Goal: Information Seeking & Learning: Learn about a topic

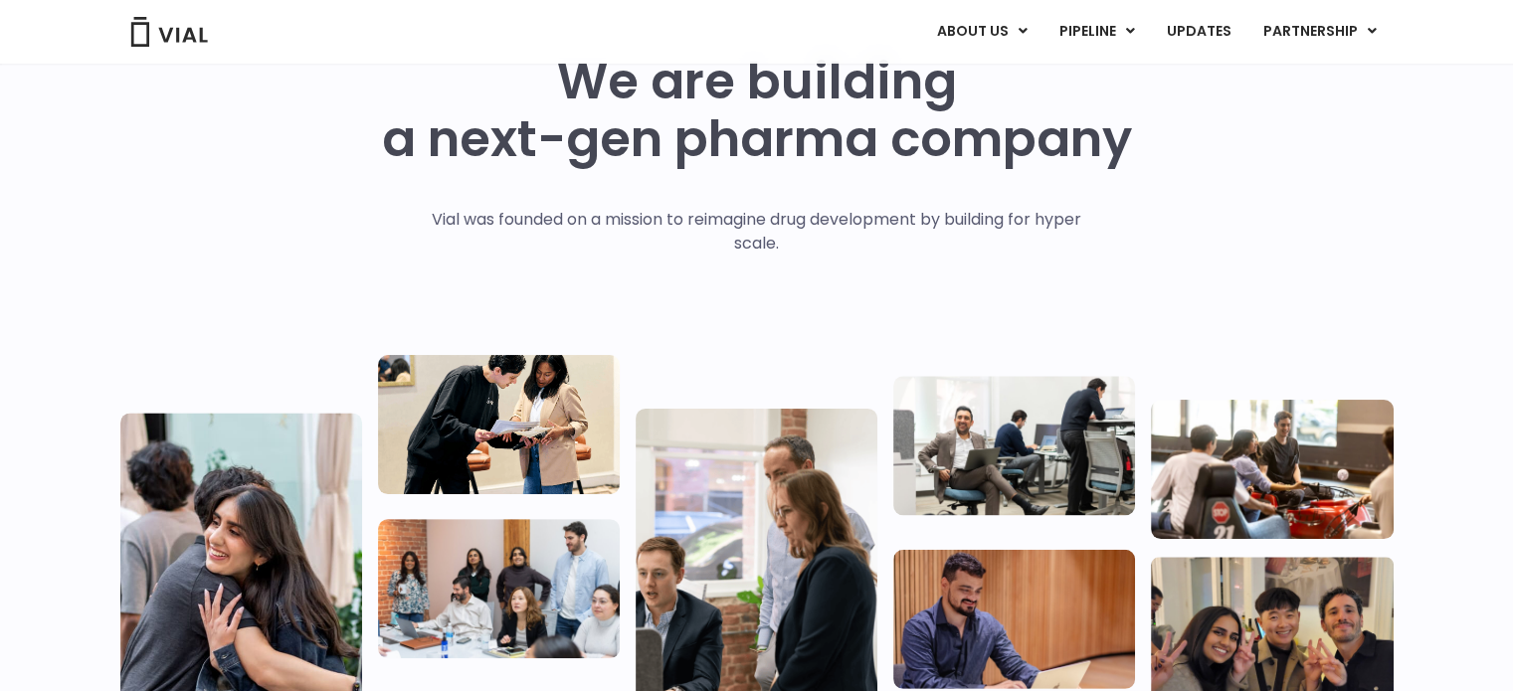
scroll to position [298, 0]
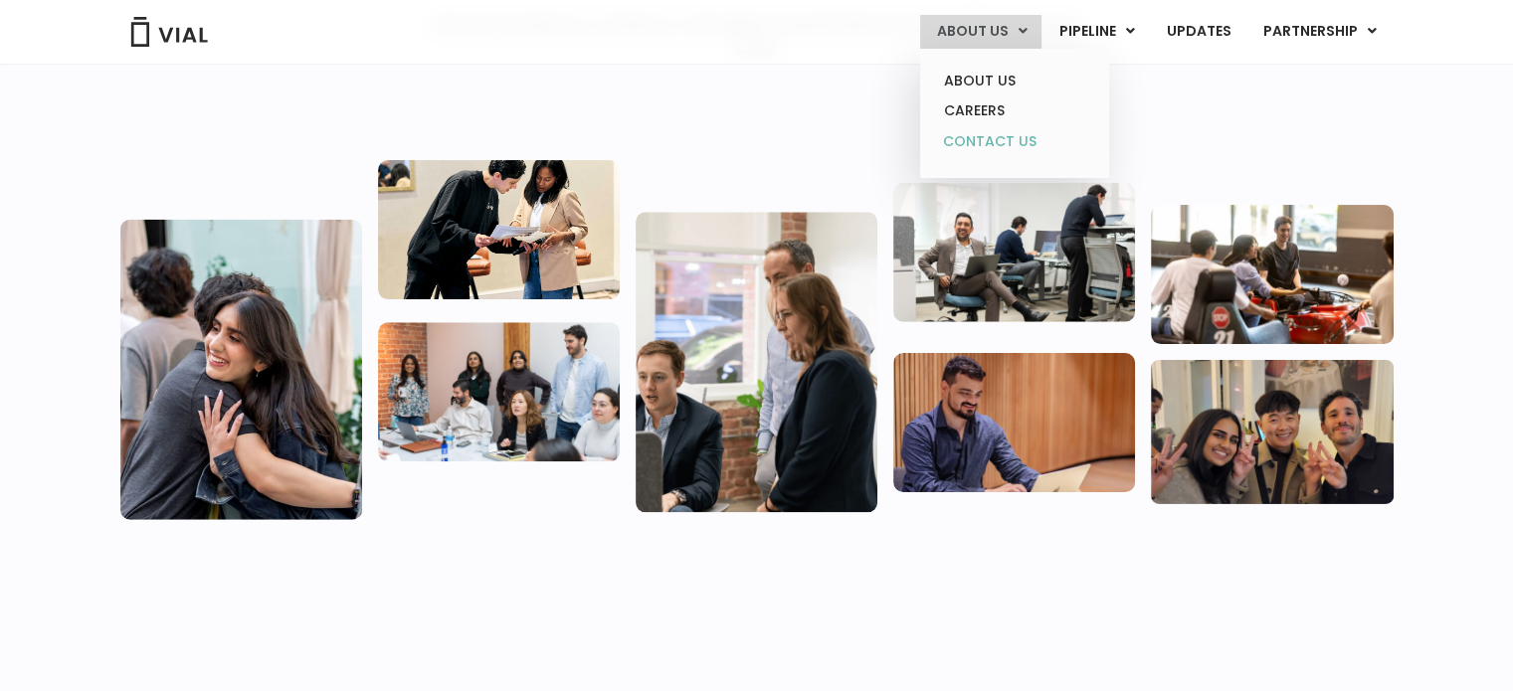
drag, startPoint x: 987, startPoint y: 144, endPoint x: 977, endPoint y: 146, distance: 10.1
click at [987, 144] on link "CONTACT US" at bounding box center [1014, 142] width 174 height 32
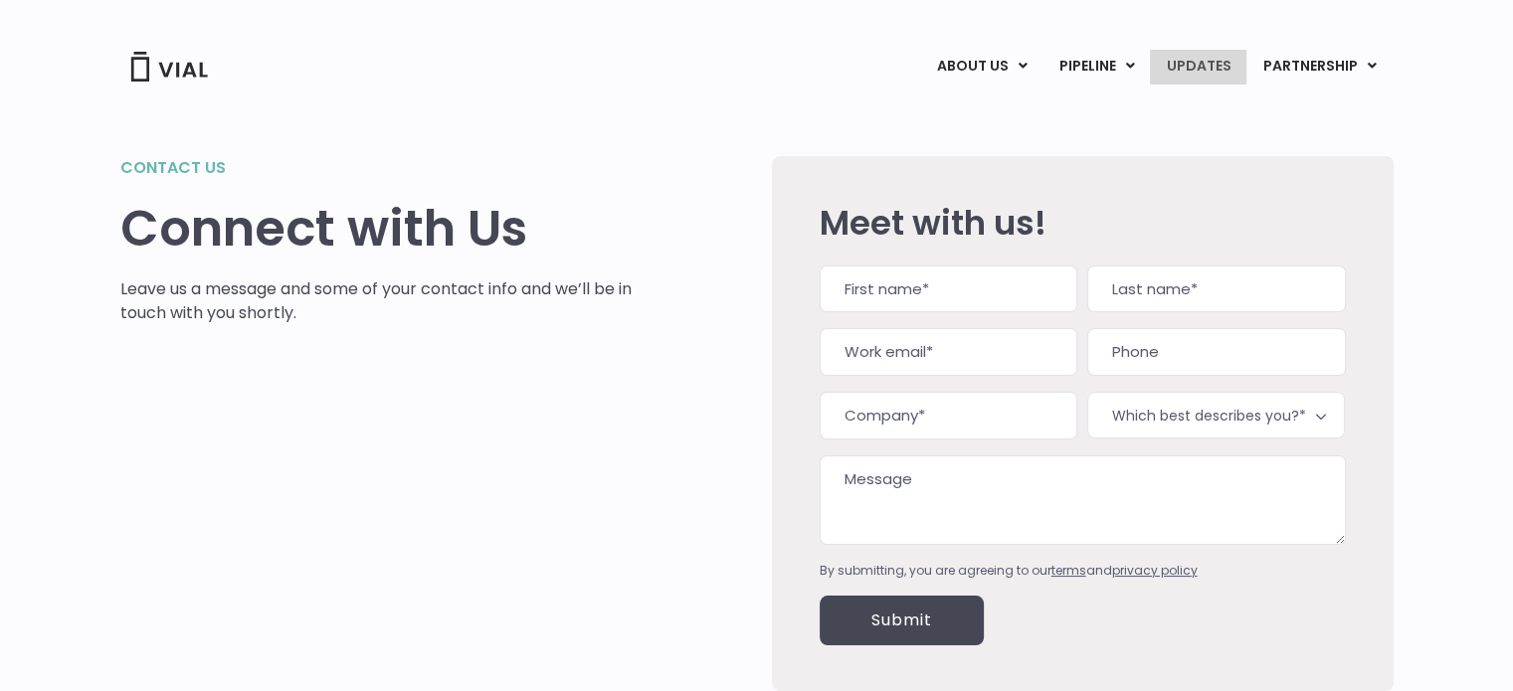
click at [1237, 52] on link "UPDATES" at bounding box center [1197, 67] width 95 height 34
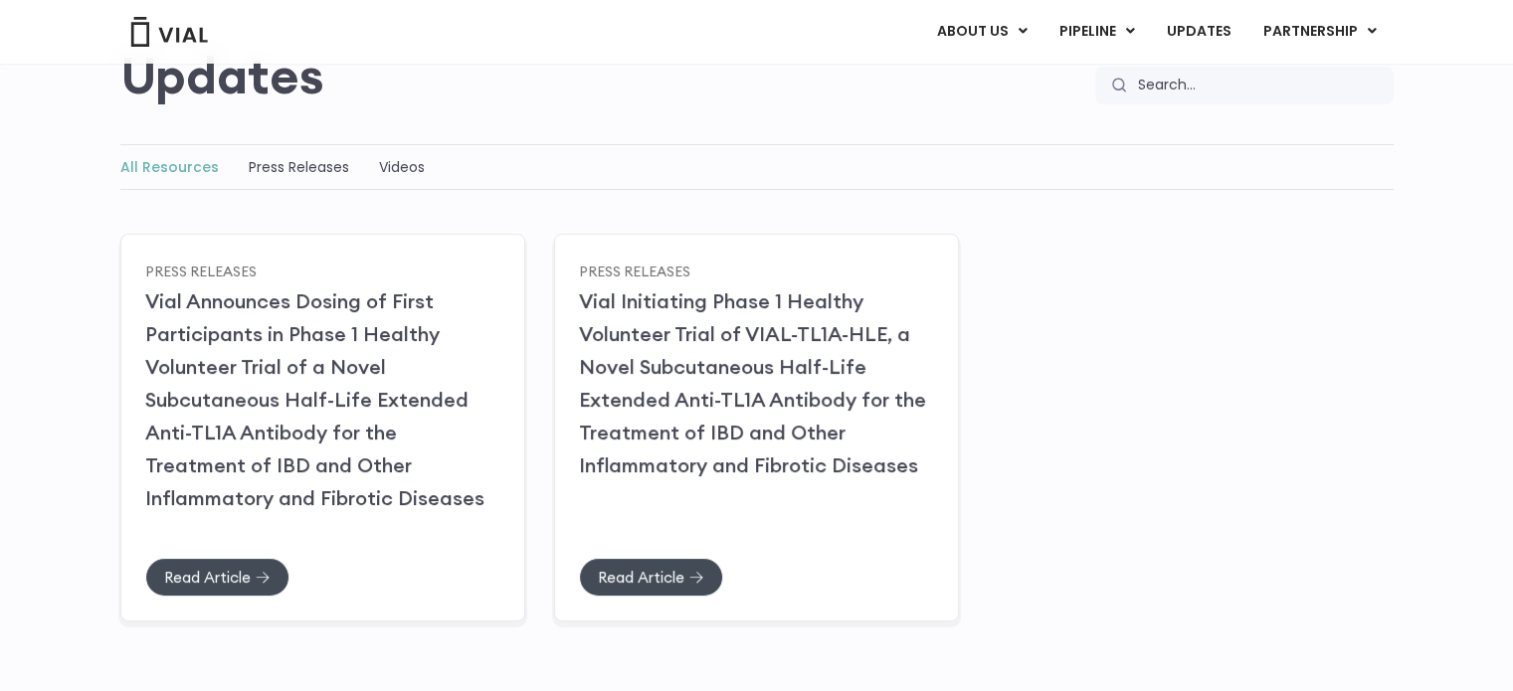
scroll to position [199, 0]
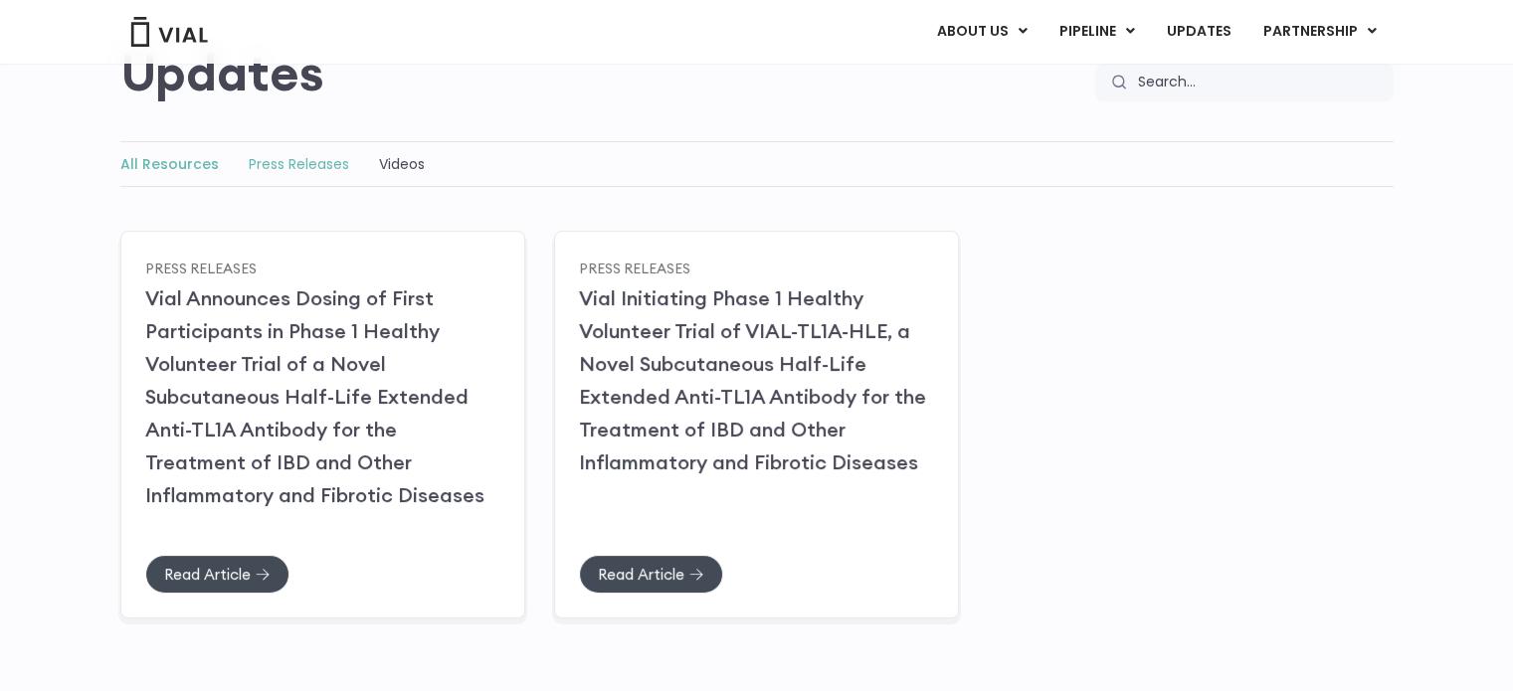
click at [315, 164] on link "Press Releases" at bounding box center [299, 164] width 100 height 20
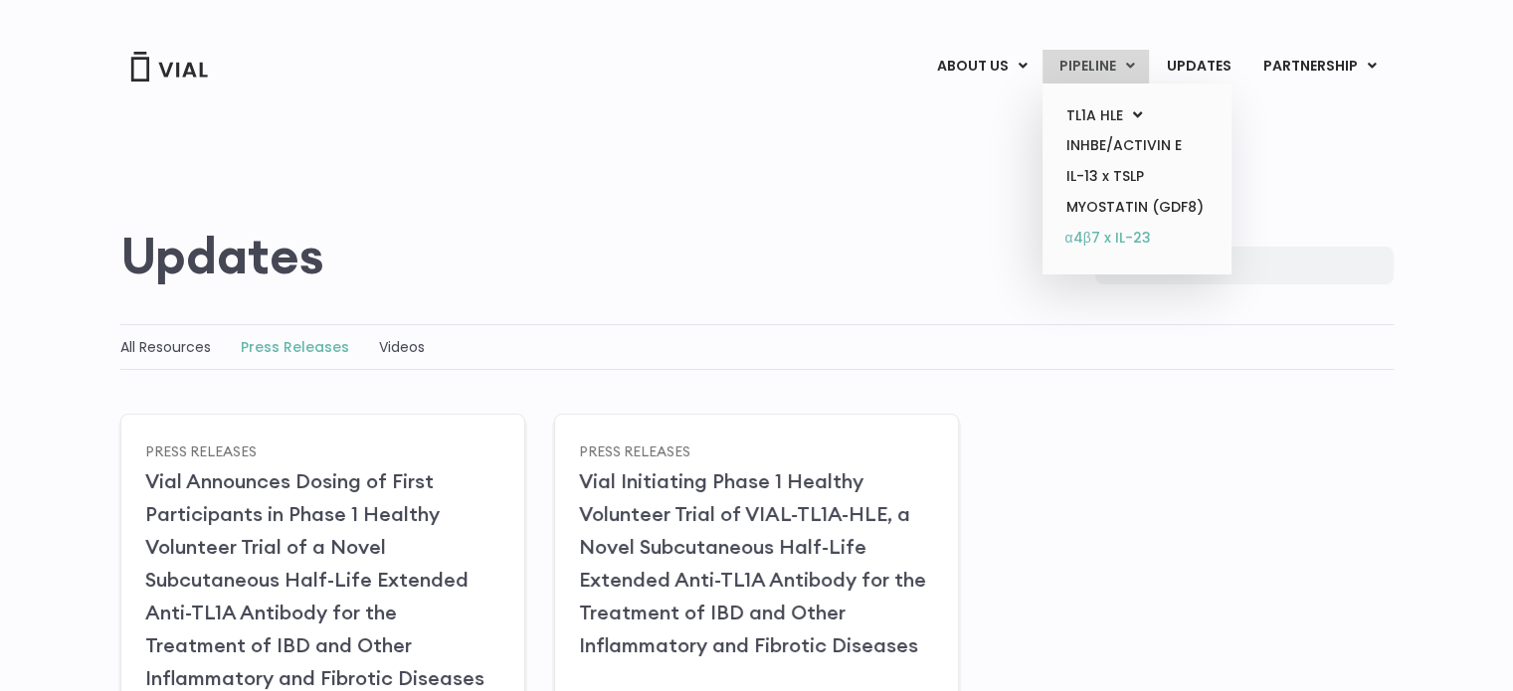
click at [1090, 223] on link "α4β7 x IL-23" at bounding box center [1136, 239] width 174 height 32
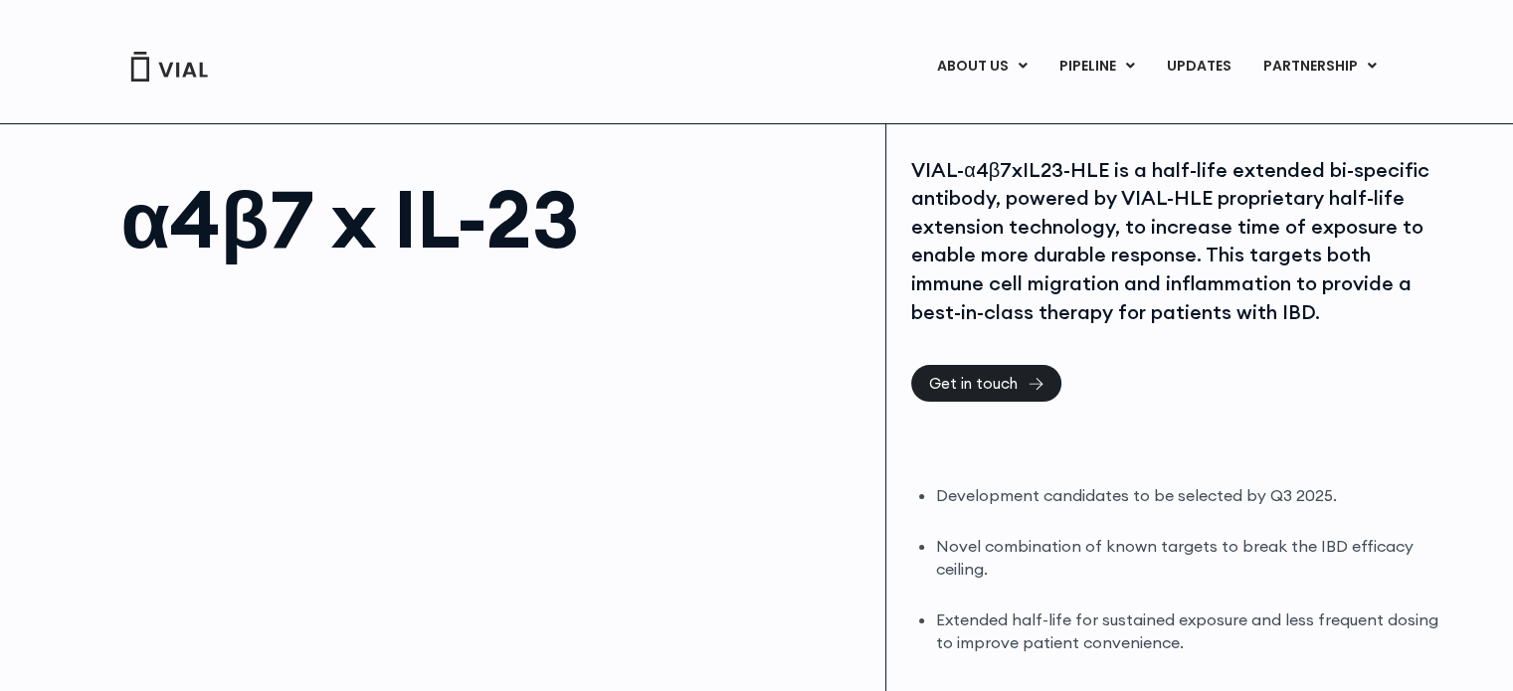
click at [1185, 214] on div "VIAL-α4β7xIL23-HLE is a half-life extended bi-specific antibody, powered by VIA…" at bounding box center [1176, 241] width 531 height 171
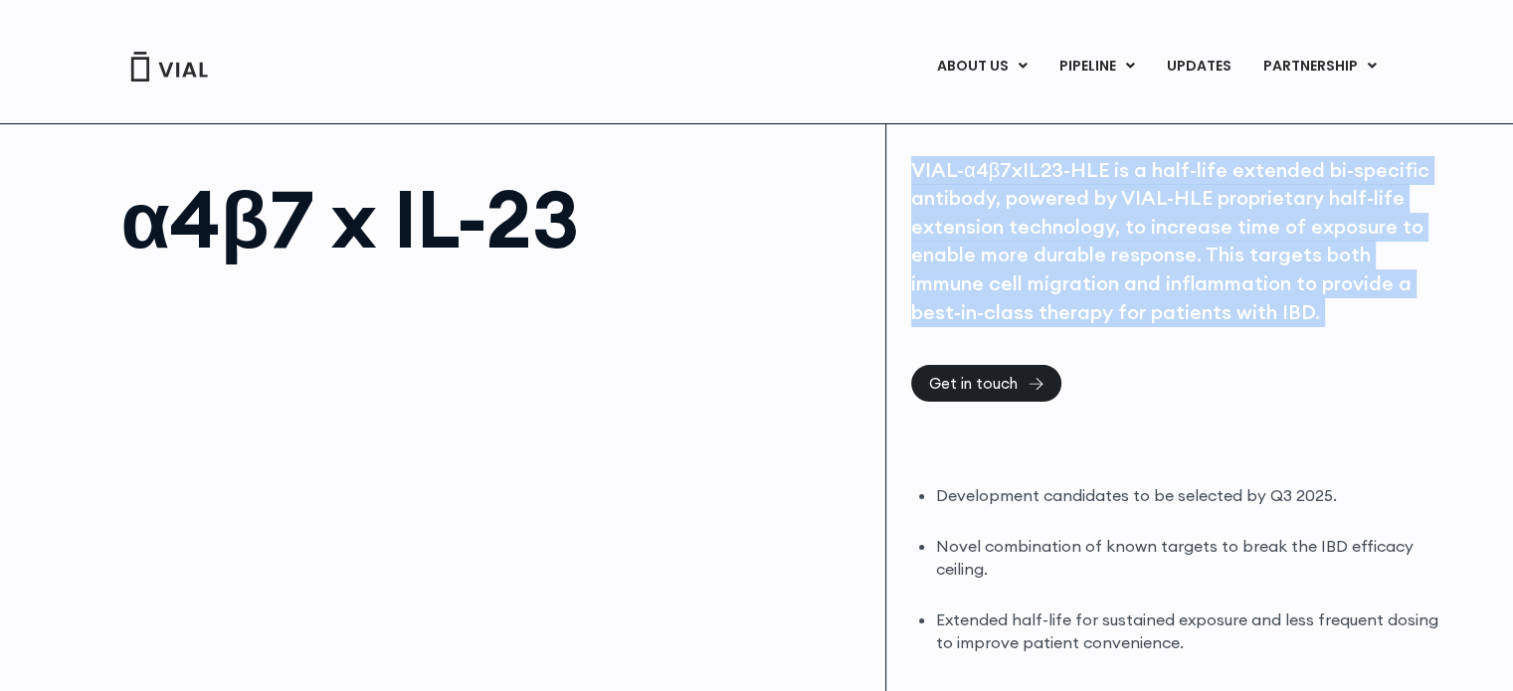
click at [1185, 214] on div "VIAL-α4β7xIL23-HLE is a half-life extended bi-specific antibody, powered by VIA…" at bounding box center [1176, 241] width 531 height 171
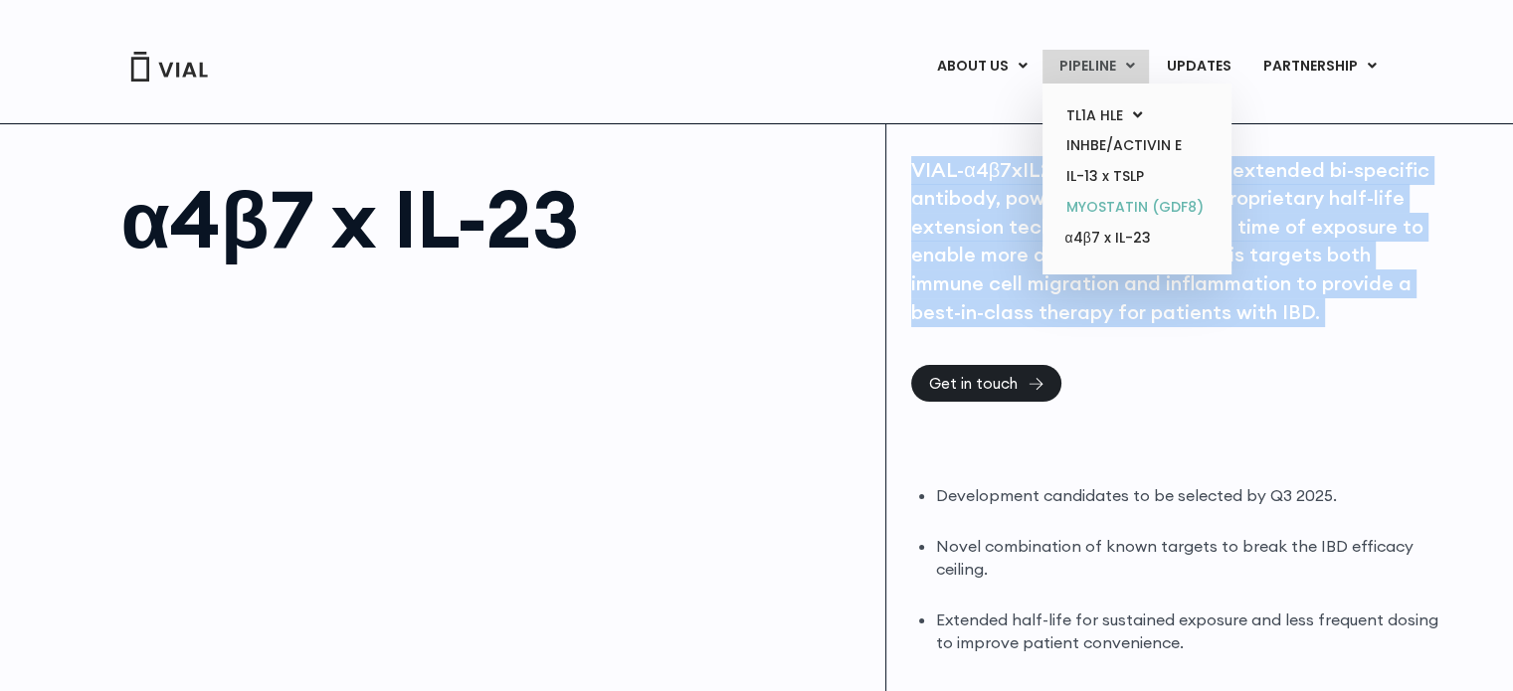
click at [1074, 193] on link "MYOSTATIN (GDF8)" at bounding box center [1136, 207] width 174 height 31
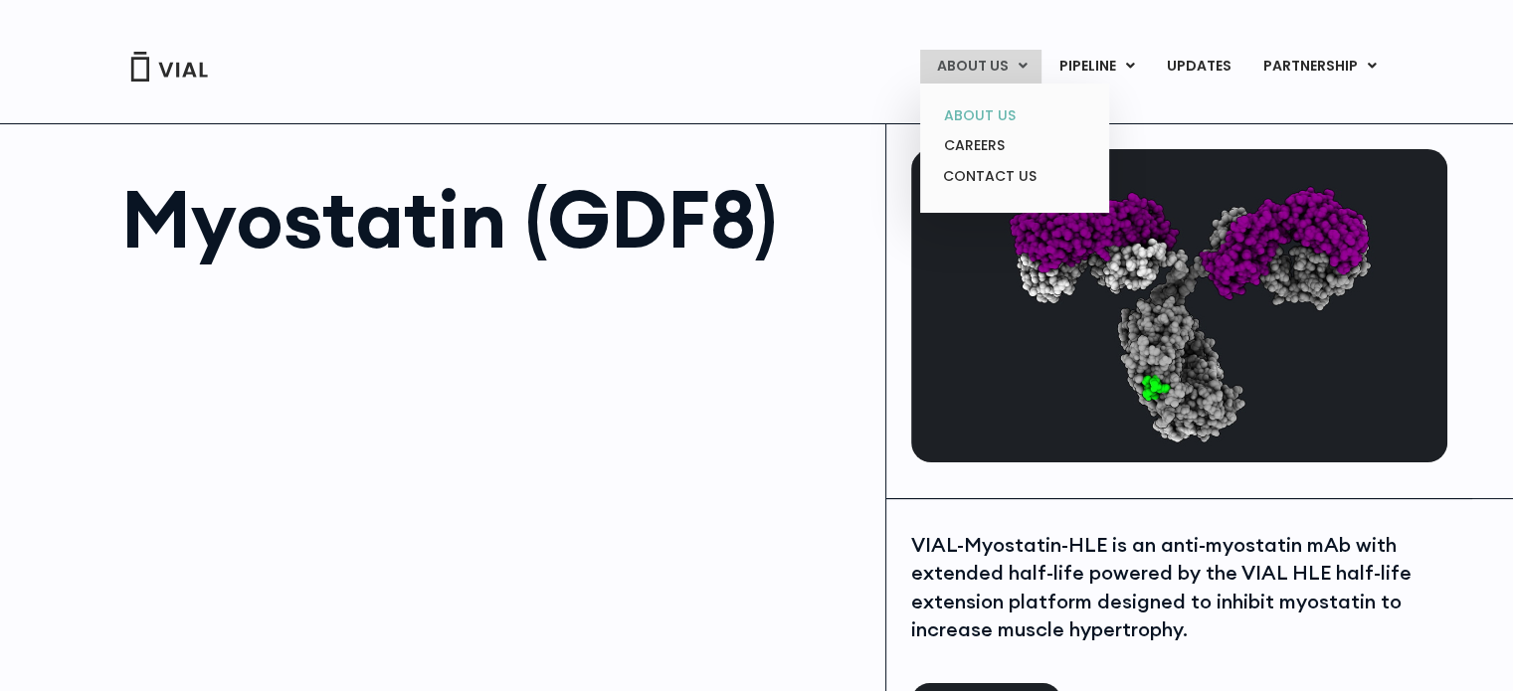
click at [983, 100] on link "ABOUT US" at bounding box center [1014, 115] width 174 height 31
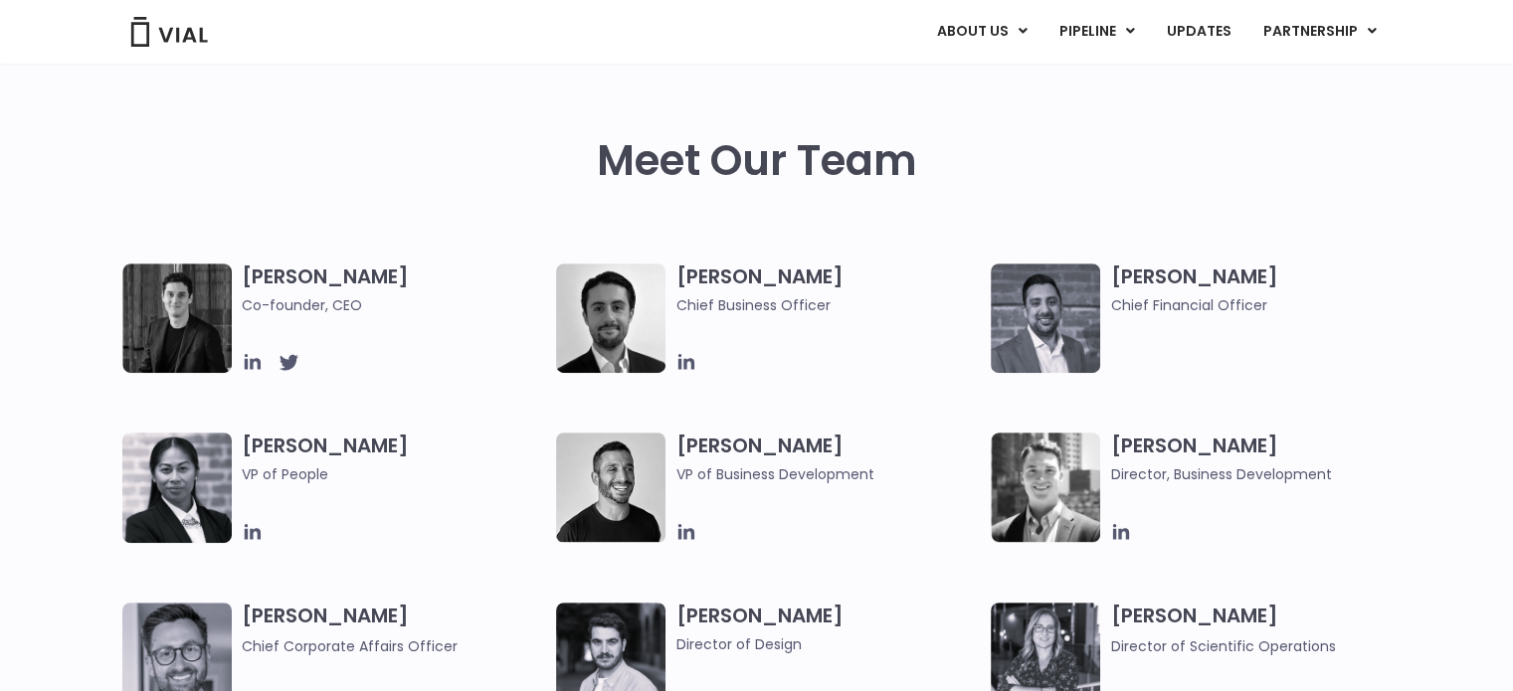
scroll to position [995, 0]
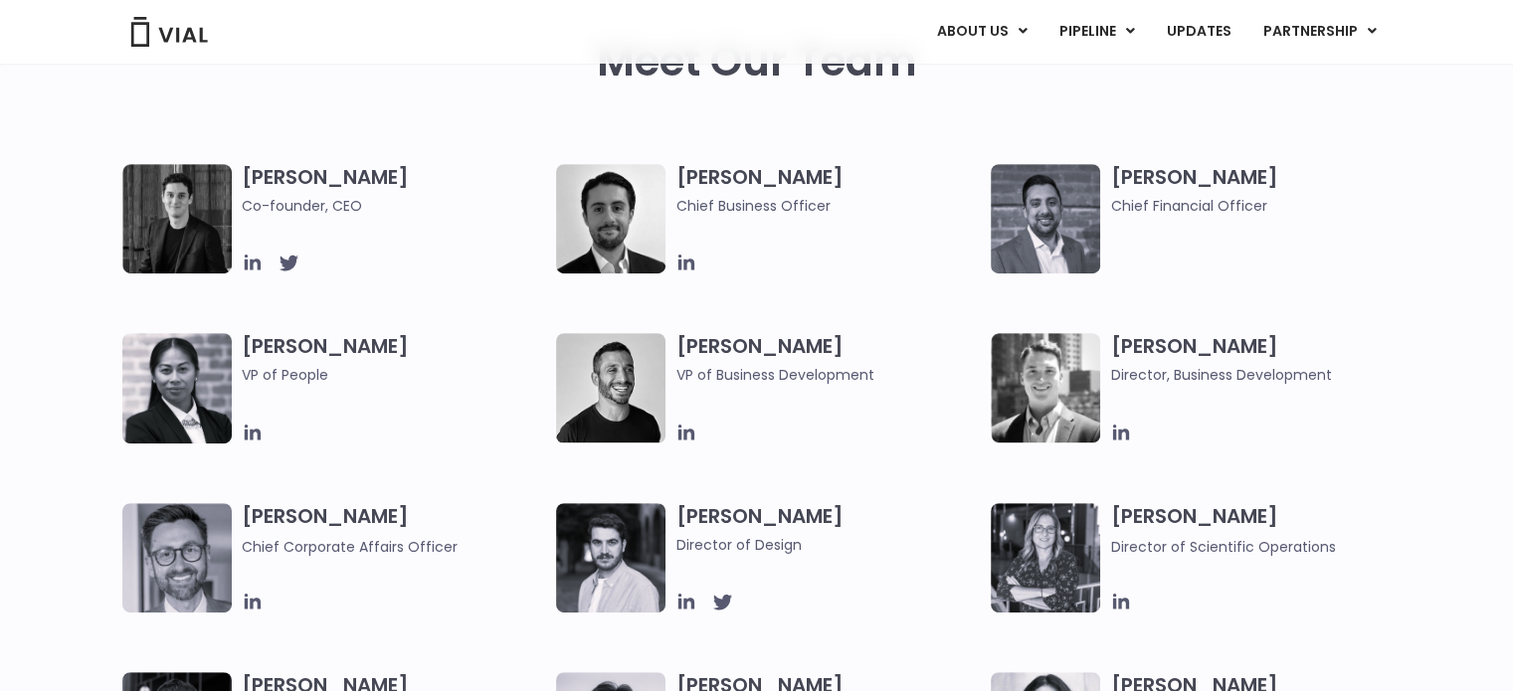
click at [1027, 535] on img at bounding box center [1045, 557] width 109 height 109
click at [1115, 604] on icon at bounding box center [1121, 602] width 16 height 16
click at [680, 435] on icon at bounding box center [686, 433] width 16 height 16
click at [1130, 429] on icon at bounding box center [1121, 433] width 22 height 22
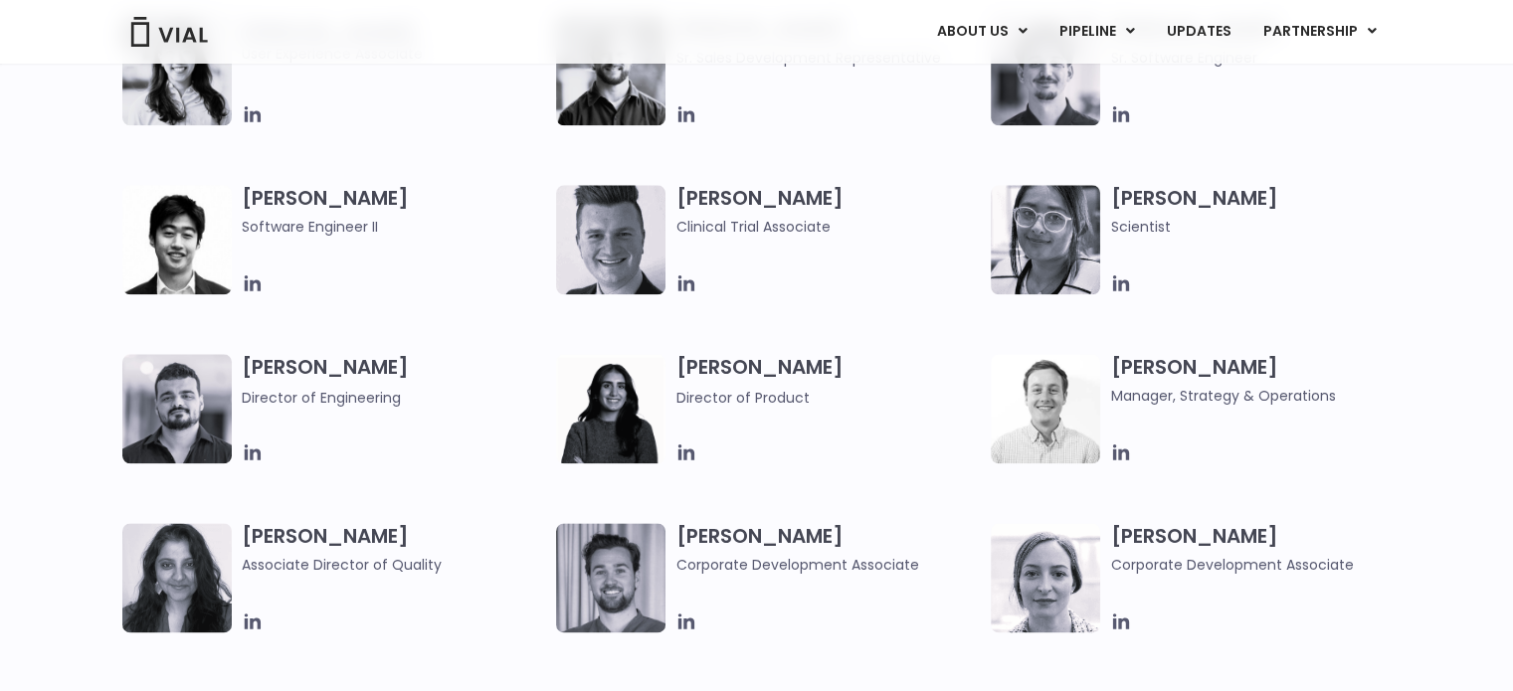
scroll to position [2586, 0]
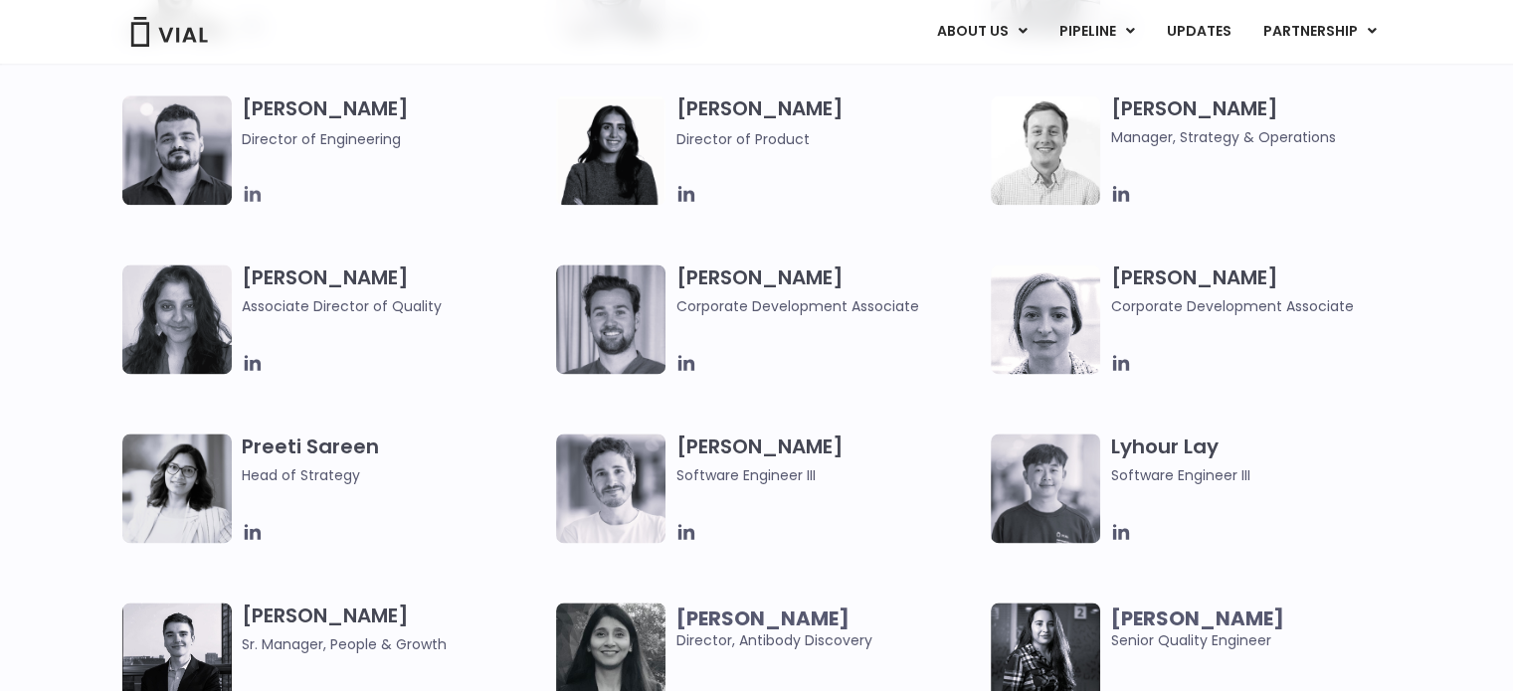
click at [247, 190] on icon at bounding box center [253, 194] width 22 height 22
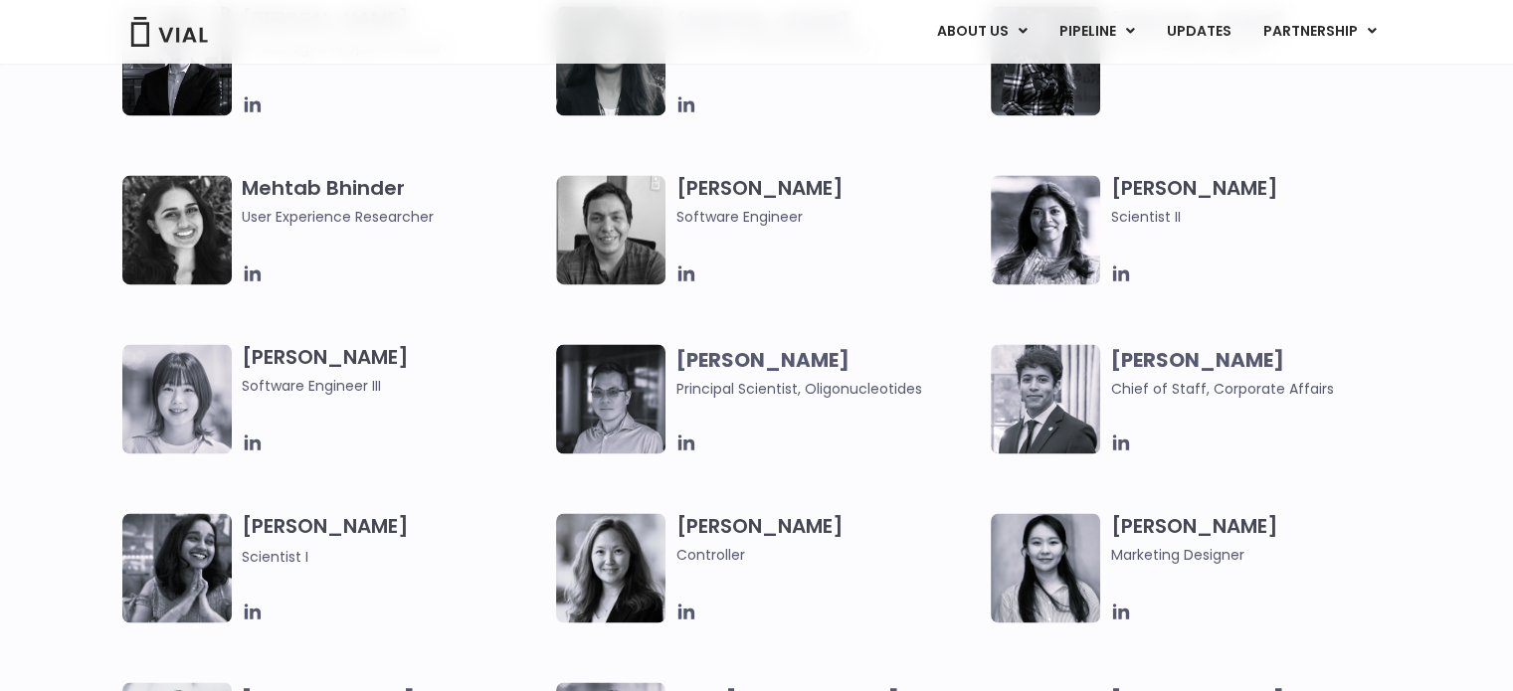
scroll to position [3481, 0]
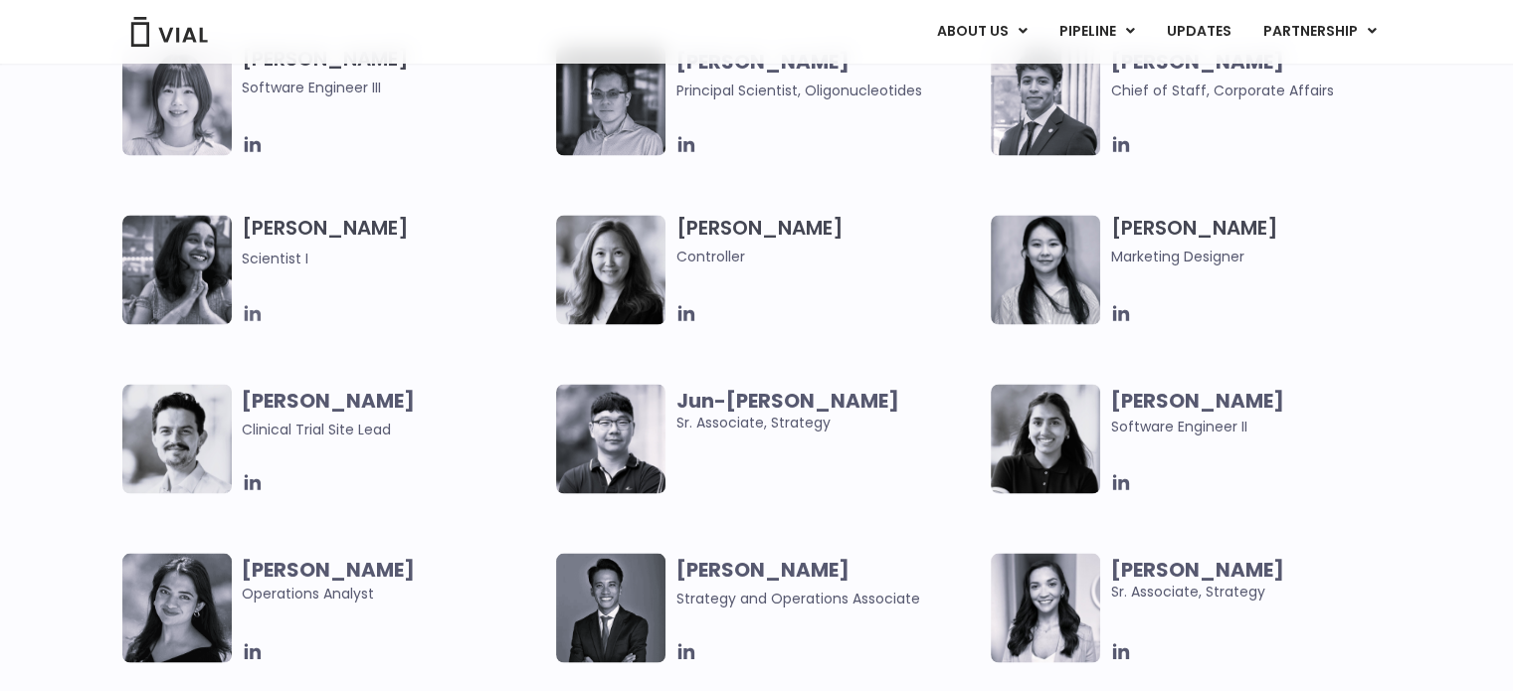
click at [251, 314] on icon at bounding box center [252, 313] width 16 height 16
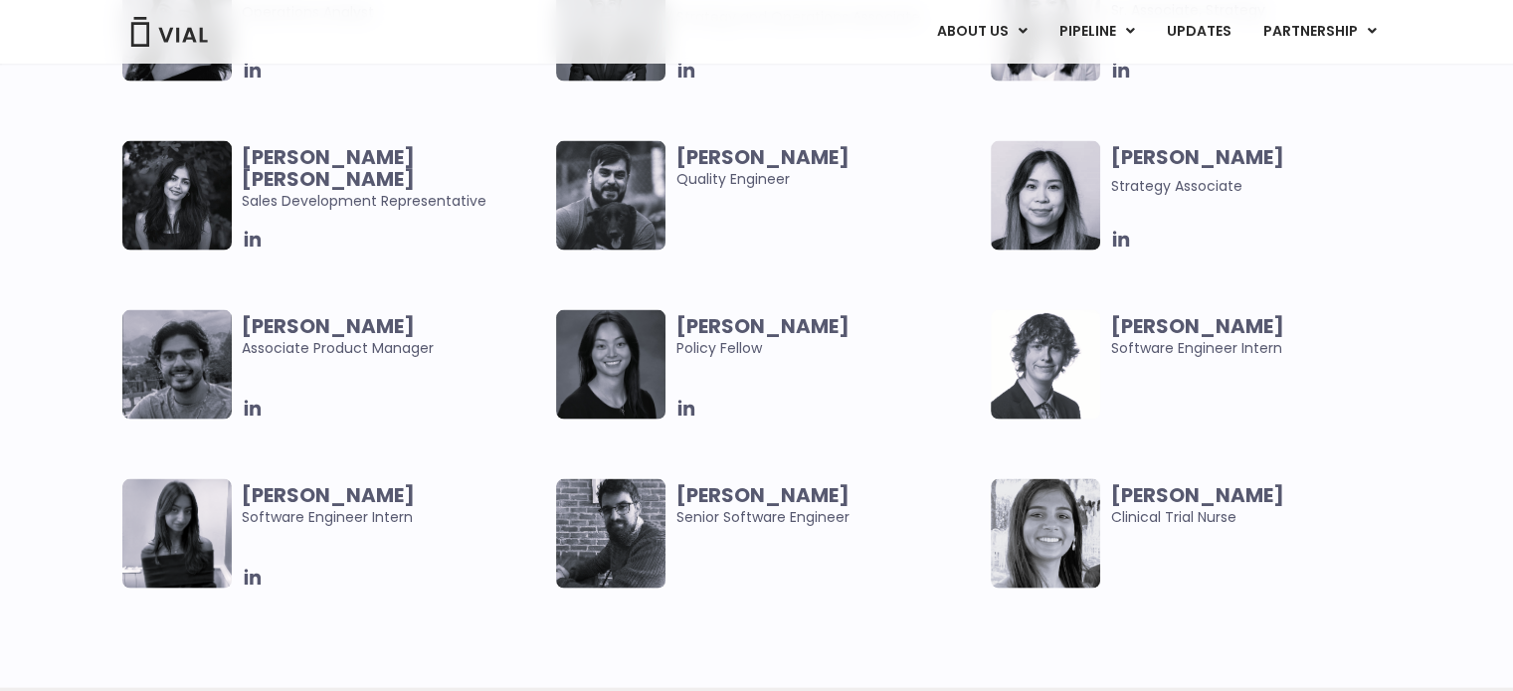
scroll to position [4177, 0]
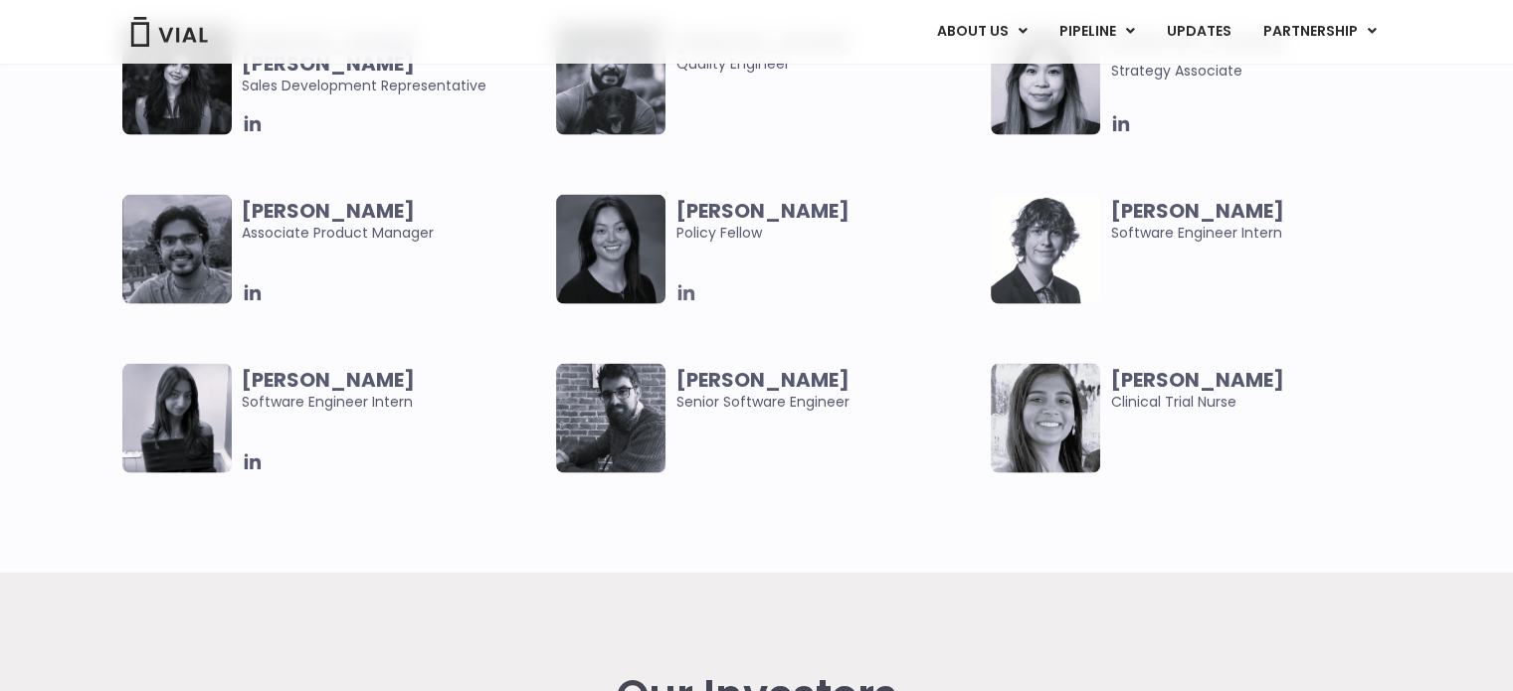
click at [687, 303] on icon at bounding box center [686, 293] width 22 height 22
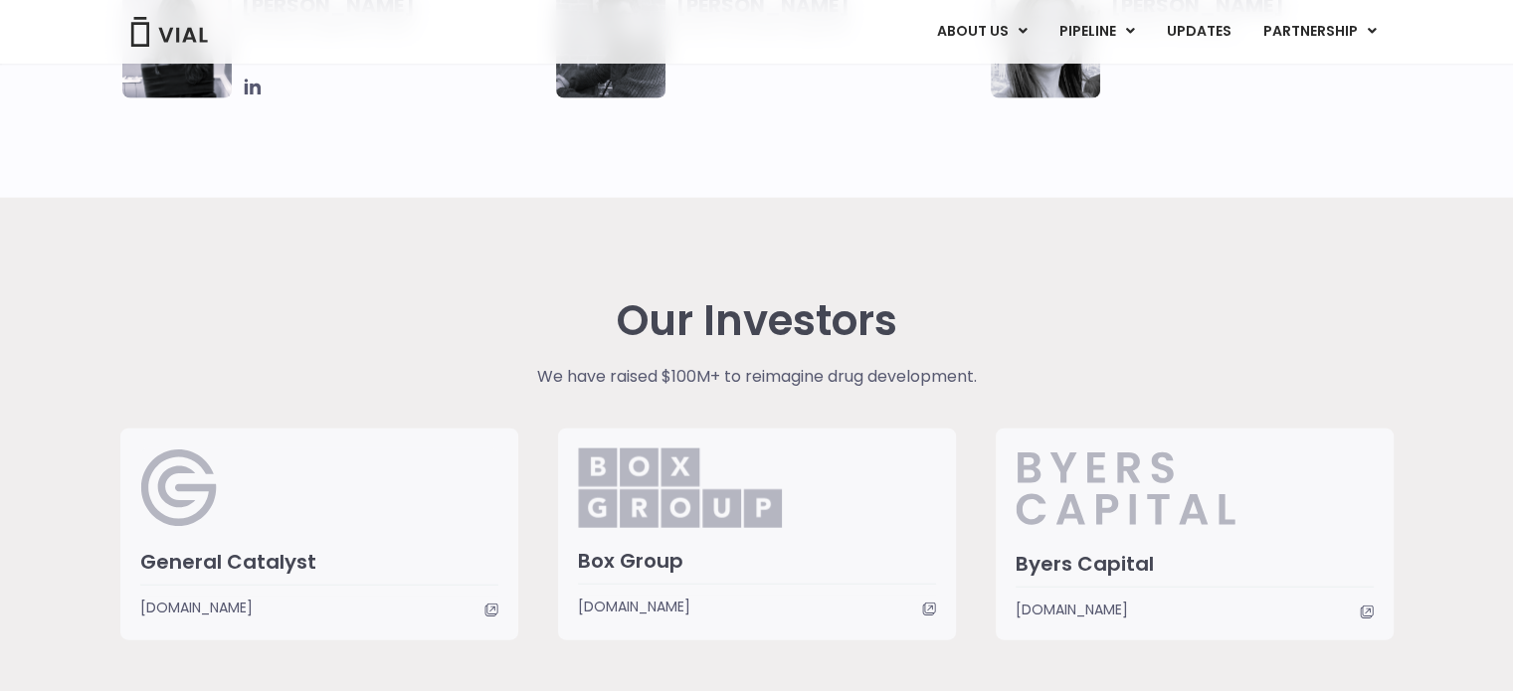
scroll to position [4674, 0]
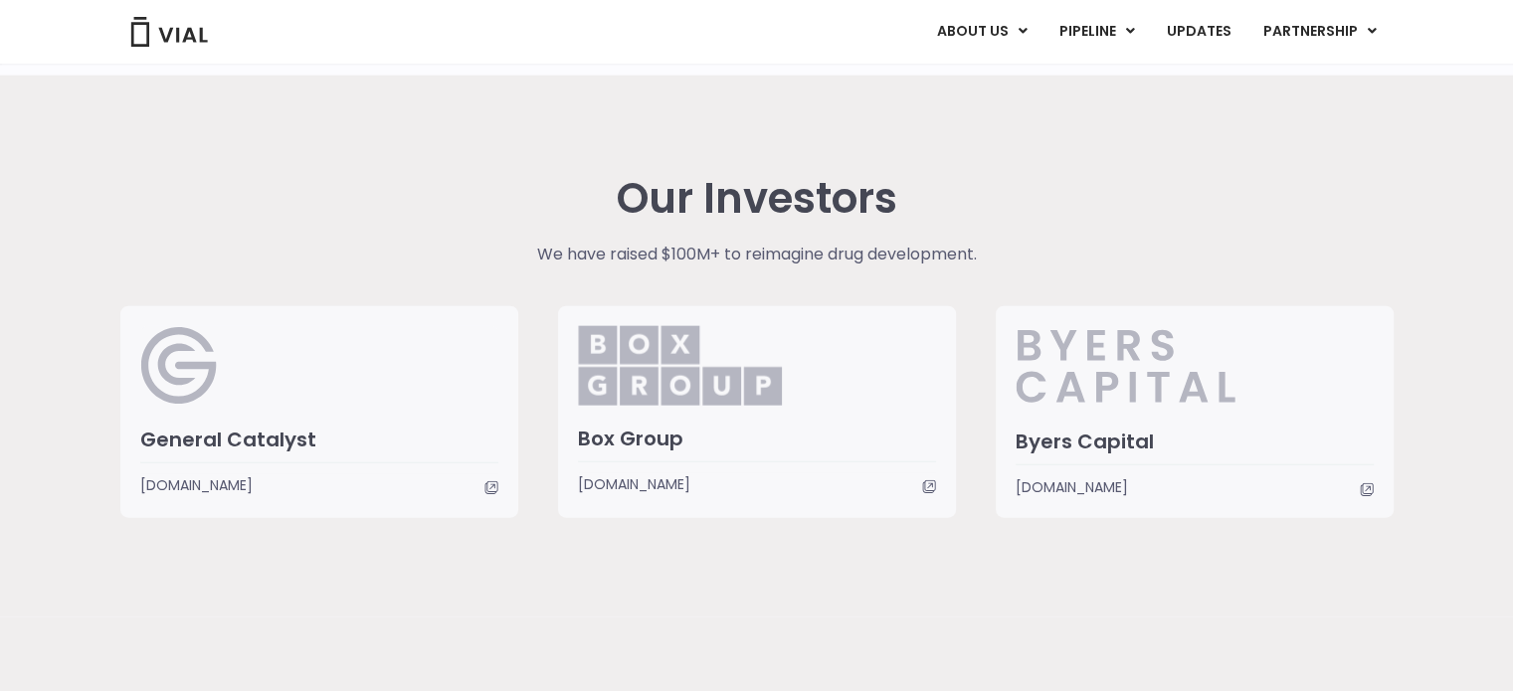
click at [636, 434] on h3 "Box Group" at bounding box center [757, 439] width 358 height 26
